Goal: Navigation & Orientation: Understand site structure

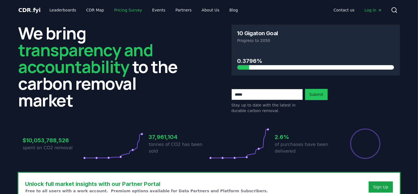
click at [119, 11] on link "Pricing Survey" at bounding box center [128, 10] width 37 height 10
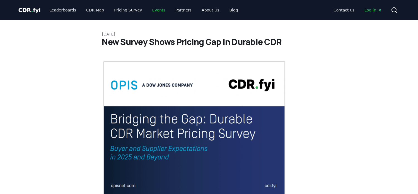
click at [151, 8] on link "Events" at bounding box center [159, 10] width 22 height 10
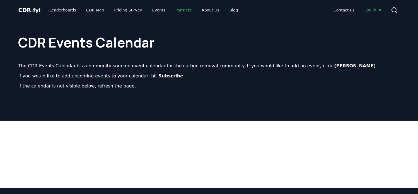
click at [177, 13] on link "Partners" at bounding box center [183, 10] width 25 height 10
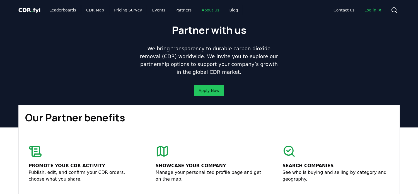
click at [204, 8] on link "About Us" at bounding box center [210, 10] width 27 height 10
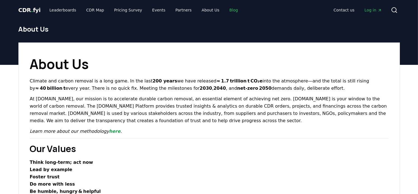
click at [225, 10] on link "Blog" at bounding box center [234, 10] width 18 height 10
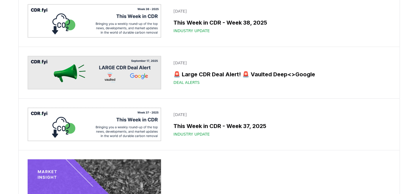
scroll to position [198, 0]
